Goal: Task Accomplishment & Management: Use online tool/utility

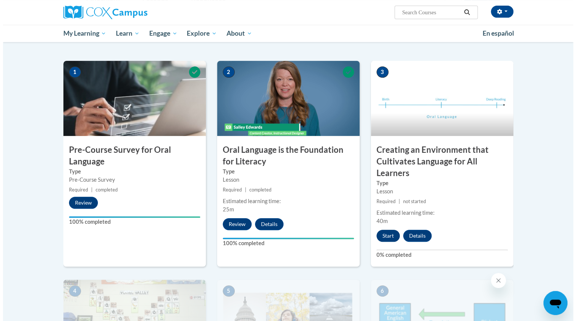
scroll to position [134, 0]
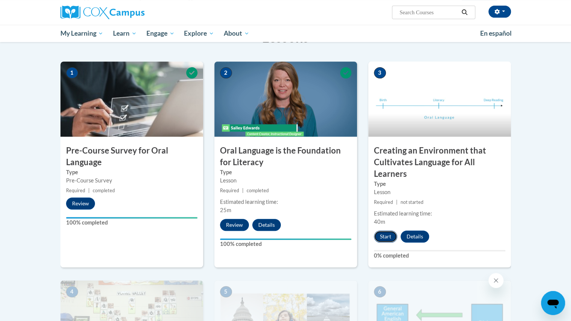
click at [384, 236] on button "Start" at bounding box center [385, 236] width 23 height 12
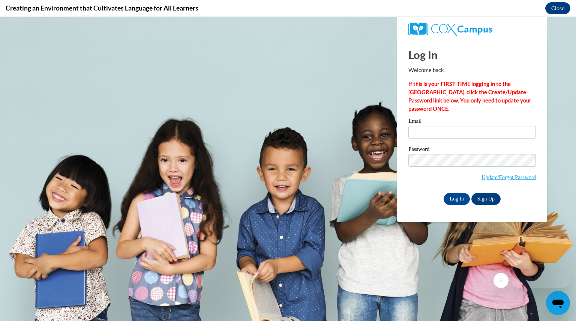
scroll to position [0, 0]
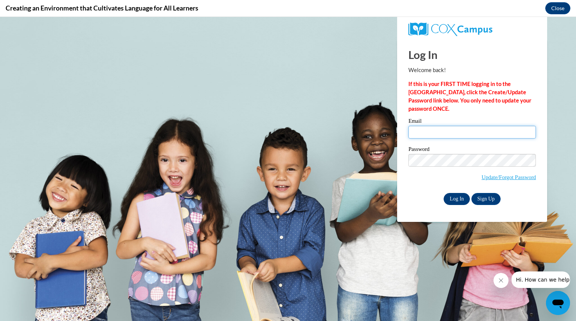
type input "[EMAIL_ADDRESS][DOMAIN_NAME]"
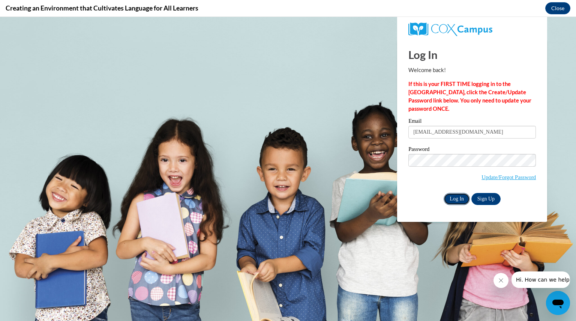
click at [459, 198] on input "Log In" at bounding box center [457, 199] width 26 height 12
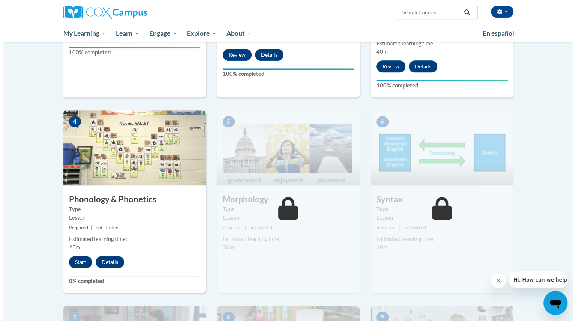
scroll to position [312, 0]
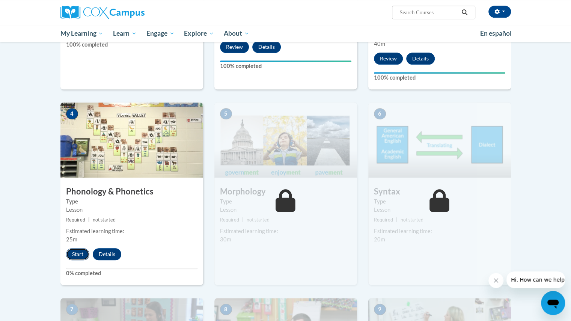
click at [79, 252] on button "Start" at bounding box center [77, 254] width 23 height 12
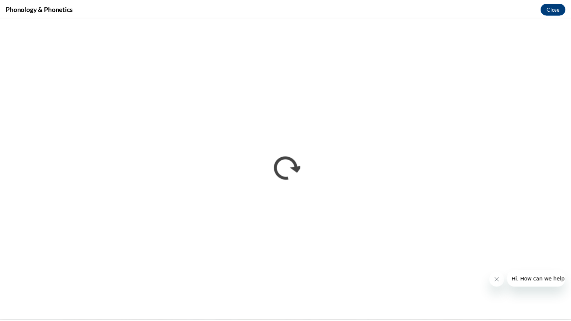
scroll to position [0, 0]
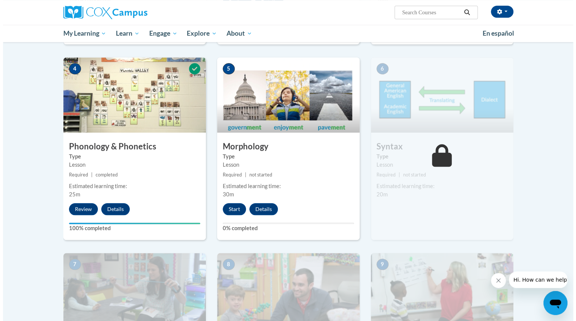
scroll to position [366, 0]
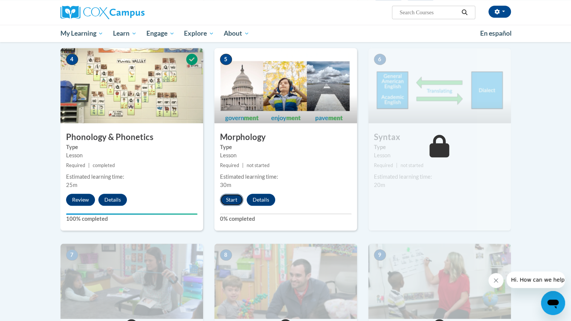
click at [228, 200] on button "Start" at bounding box center [231, 200] width 23 height 12
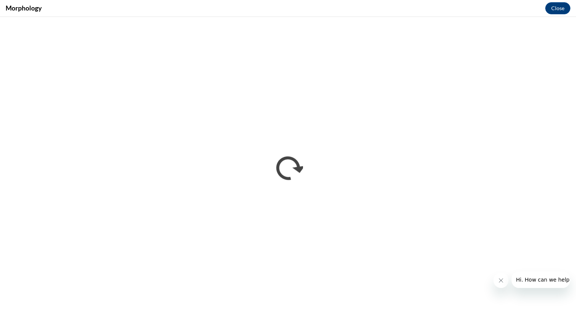
scroll to position [0, 0]
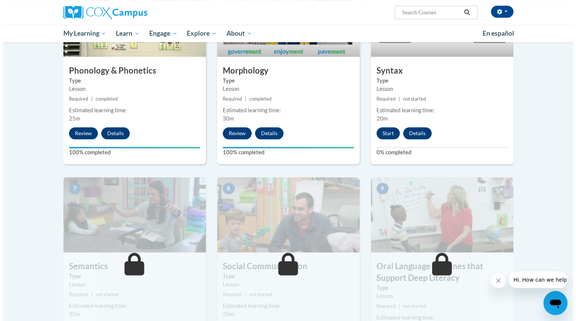
scroll to position [436, 0]
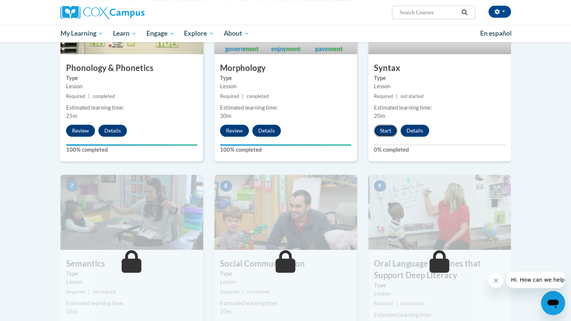
click at [386, 126] on button "Start" at bounding box center [385, 131] width 23 height 12
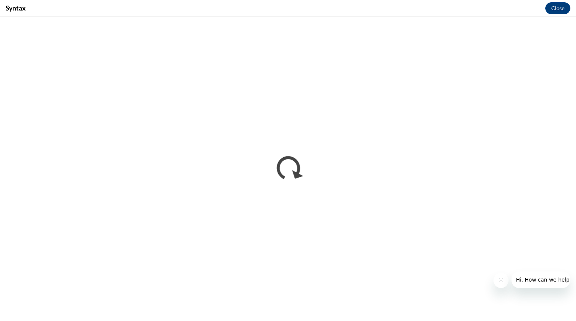
scroll to position [0, 0]
